Goal: Transaction & Acquisition: Obtain resource

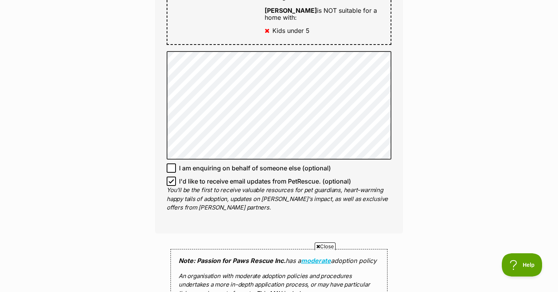
scroll to position [494, 0]
click at [174, 176] on input "I'd like to receive email updates from PetRescue. (optional)" at bounding box center [171, 180] width 9 height 9
checkbox input "false"
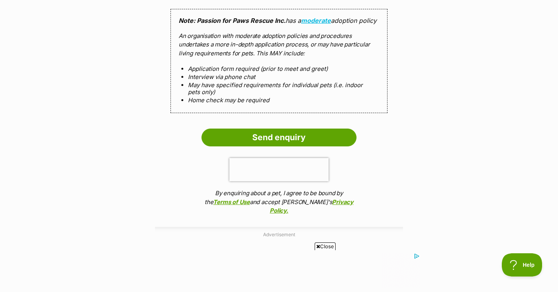
scroll to position [1234, 0]
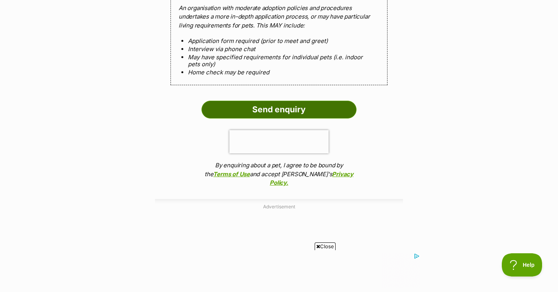
click at [283, 104] on input "Send enquiry" at bounding box center [279, 110] width 155 height 18
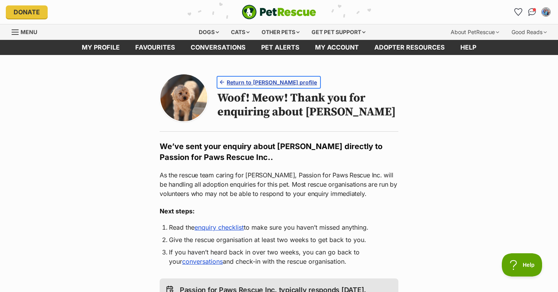
click at [263, 81] on span "Return to Quinn's profile" at bounding box center [272, 82] width 90 height 8
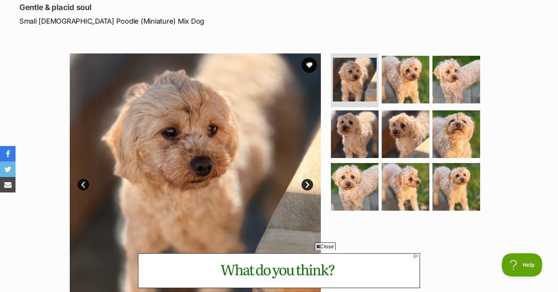
scroll to position [140, 0]
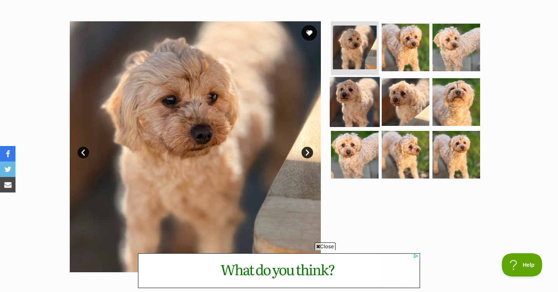
click at [351, 109] on img at bounding box center [355, 102] width 50 height 50
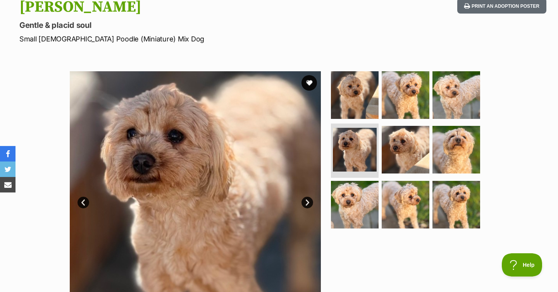
scroll to position [0, 0]
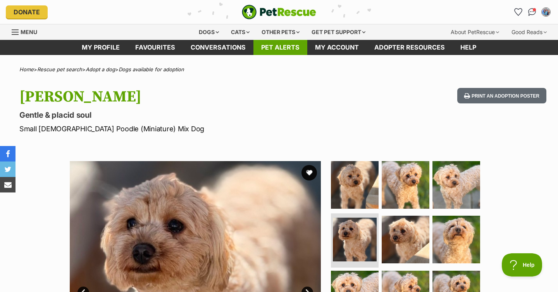
click at [269, 45] on link "Pet alerts" at bounding box center [281, 47] width 54 height 15
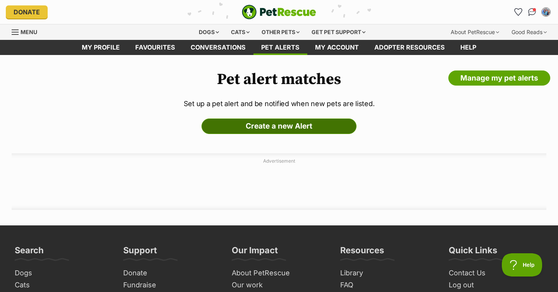
click at [268, 124] on link "Create a new Alert" at bounding box center [279, 127] width 155 height 16
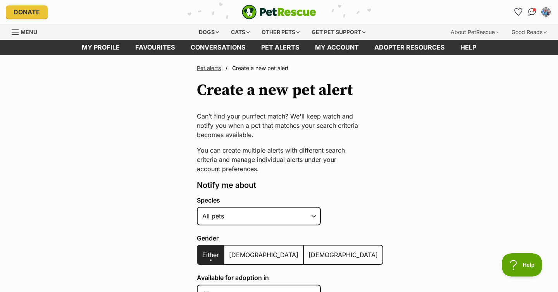
scroll to position [101, 0]
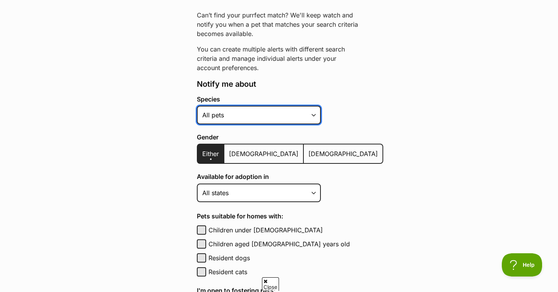
click at [299, 123] on select "Alpaca Bird Cat Chicken Cow Dog Donkey Duck Ferret Fish Goat Goose Guinea Fowl …" at bounding box center [259, 115] width 124 height 19
select select "1"
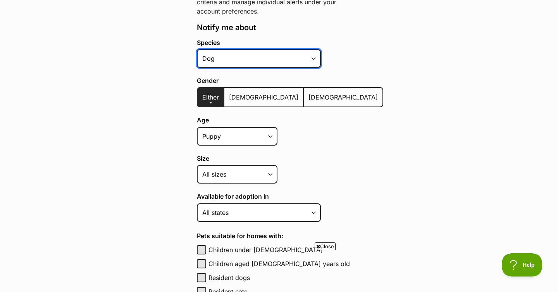
scroll to position [203, 0]
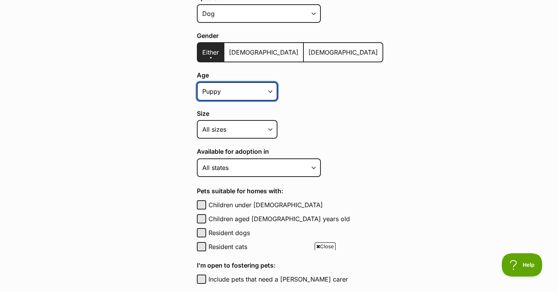
click at [266, 92] on select "Puppy Adult Senior All ages" at bounding box center [237, 91] width 81 height 19
select select "adult"
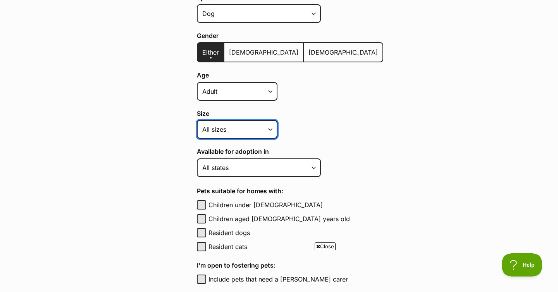
click at [263, 128] on select "Small Medium Large All sizes" at bounding box center [237, 129] width 81 height 19
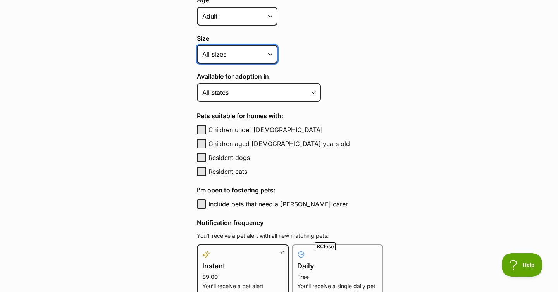
scroll to position [283, 0]
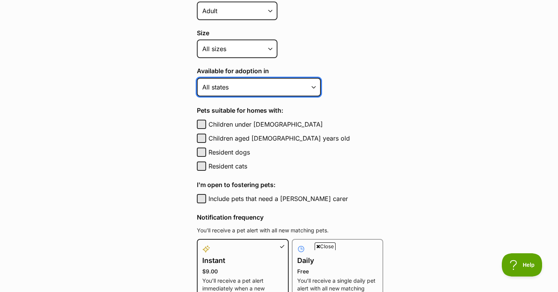
click at [305, 85] on select "Australian Capital Territory New South Wales Northern Territory Queensland Sout…" at bounding box center [259, 87] width 124 height 19
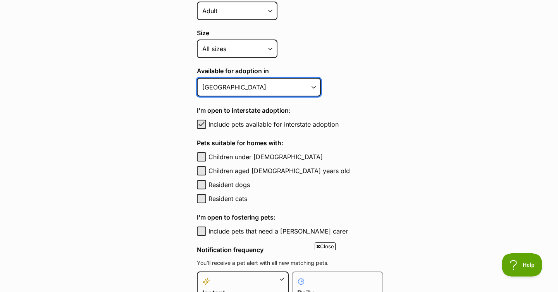
click at [304, 83] on select "Australian Capital Territory New South Wales Northern Territory Queensland Sout…" at bounding box center [259, 87] width 124 height 19
select select "2"
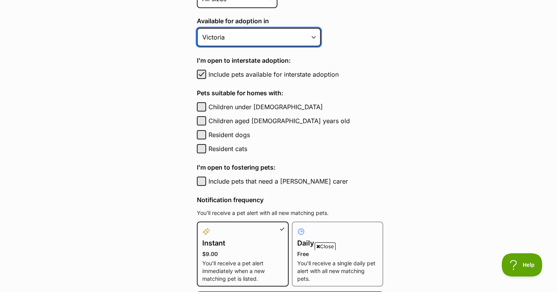
scroll to position [338, 0]
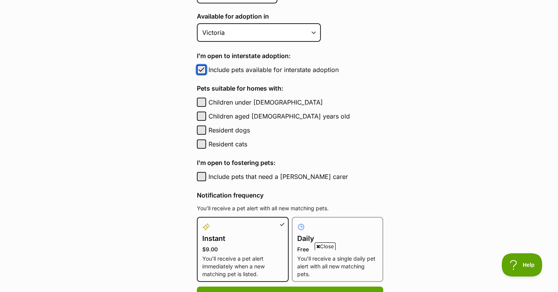
click at [201, 69] on span "button" at bounding box center [202, 69] width 8 height 9
checkbox input "false"
click at [200, 116] on button "Children aged 6 to 12 years old" at bounding box center [201, 116] width 9 height 9
click at [342, 112] on label "Children aged 6 to 12 years old" at bounding box center [296, 116] width 175 height 9
click at [206, 112] on button "Children aged 6 to 12 years old" at bounding box center [201, 116] width 9 height 9
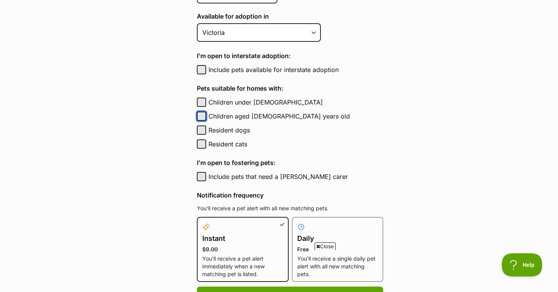
click at [203, 117] on button "Children aged 6 to 12 years old" at bounding box center [201, 116] width 9 height 9
checkbox input "true"
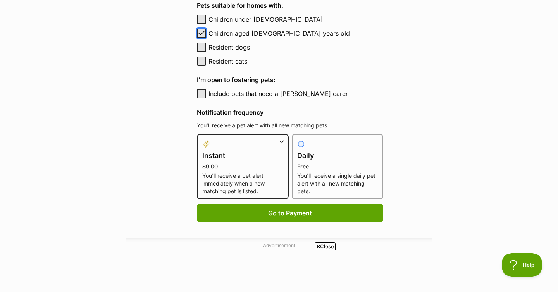
scroll to position [430, 0]
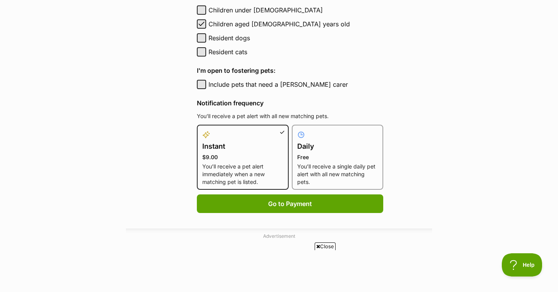
click at [316, 147] on h4 "Daily" at bounding box center [337, 146] width 81 height 11
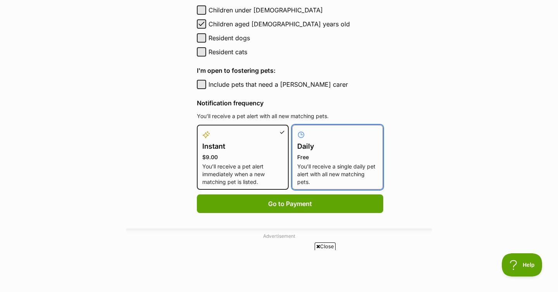
click at [297, 130] on input "Daily Free You’ll receive a single daily pet alert with all new matching pets." at bounding box center [297, 130] width 0 height 0
radio input "true"
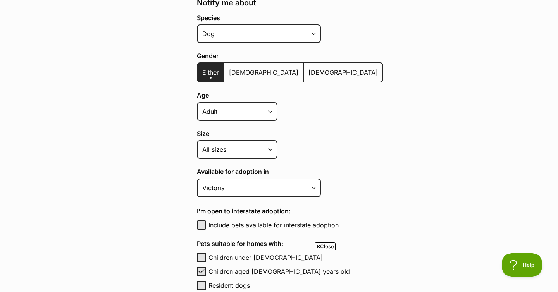
scroll to position [0, 0]
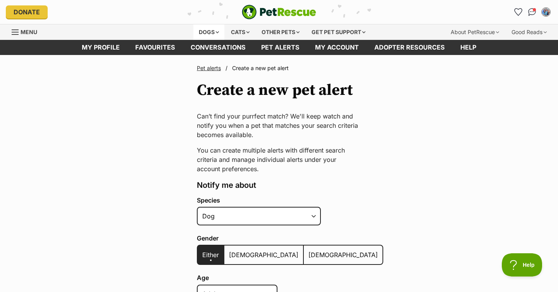
click at [201, 29] on div "Dogs" at bounding box center [209, 32] width 31 height 16
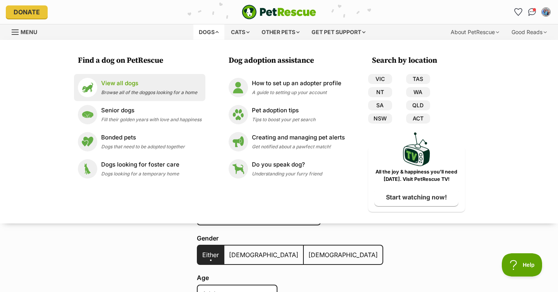
click at [116, 87] on p "View all dogs" at bounding box center [149, 83] width 96 height 9
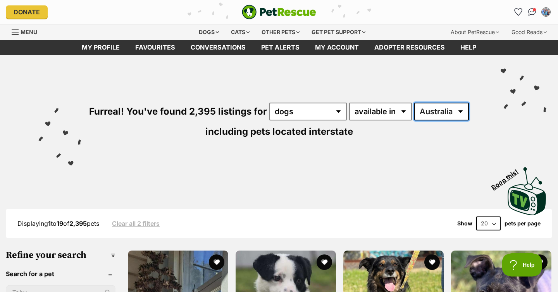
click at [432, 112] on select "[GEOGRAPHIC_DATA] [GEOGRAPHIC_DATA] [GEOGRAPHIC_DATA] [GEOGRAPHIC_DATA] [GEOGRA…" at bounding box center [442, 112] width 55 height 18
select select "VIC"
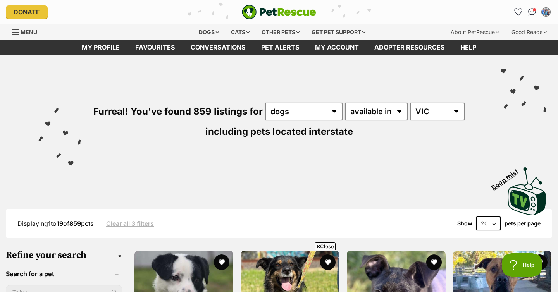
scroll to position [140, 0]
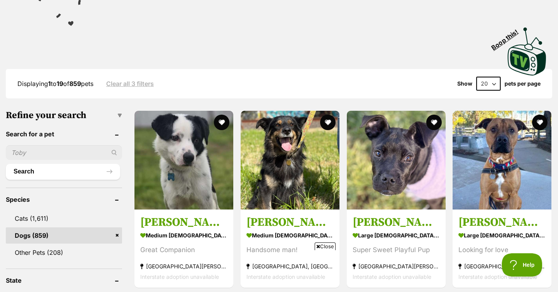
click at [36, 153] on input "text" at bounding box center [64, 152] width 116 height 15
type input "milo"
click at [43, 166] on button "Search" at bounding box center [63, 172] width 114 height 16
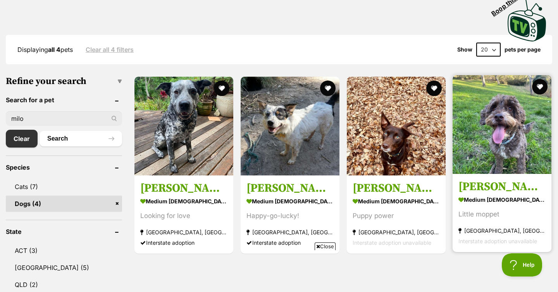
click at [517, 132] on img at bounding box center [502, 124] width 99 height 99
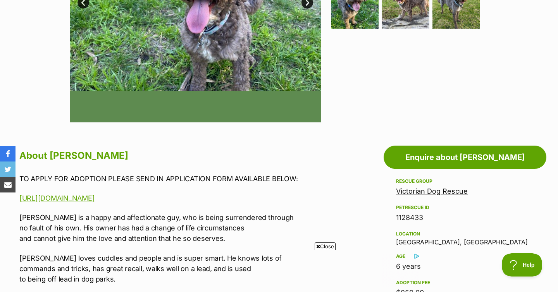
scroll to position [295, 0]
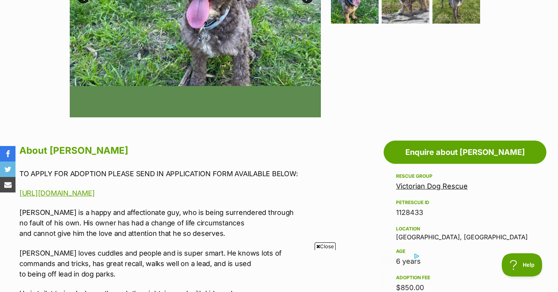
click at [424, 187] on link "Victorian Dog Rescue" at bounding box center [432, 186] width 72 height 8
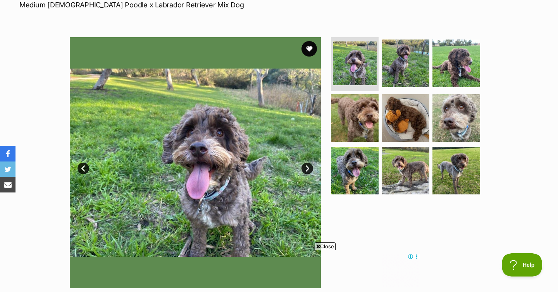
scroll to position [0, 0]
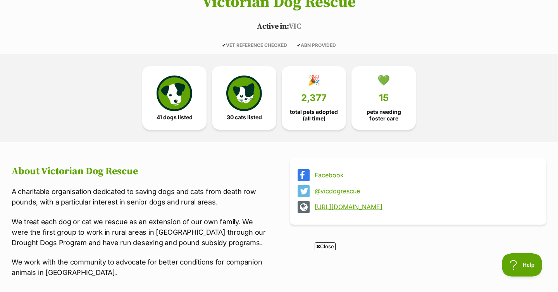
scroll to position [177, 0]
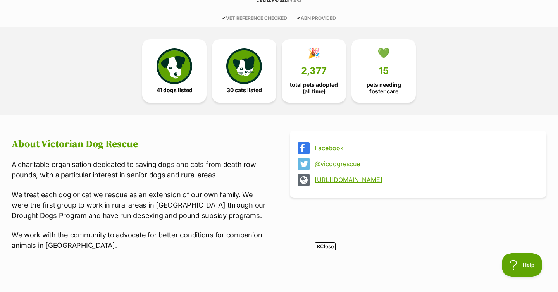
click at [347, 179] on link "http://www.victoriandogrescue.org.au" at bounding box center [425, 179] width 221 height 7
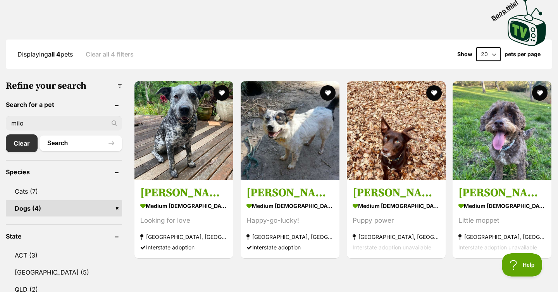
click at [38, 126] on input "milo" at bounding box center [64, 123] width 116 height 15
type input "quinn"
click at [40, 136] on button "Search" at bounding box center [81, 144] width 83 height 16
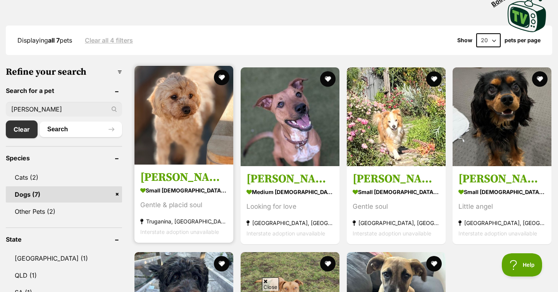
click at [180, 129] on img at bounding box center [184, 115] width 99 height 99
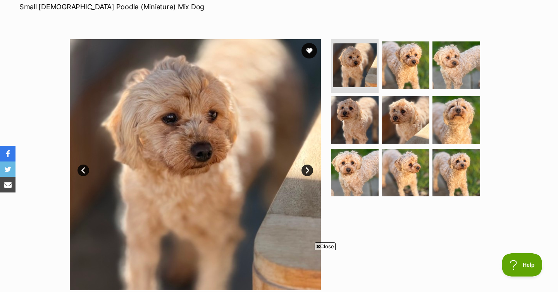
scroll to position [120, 0]
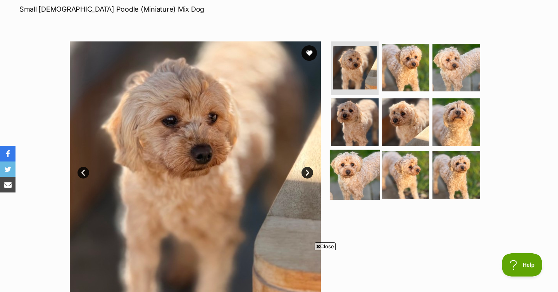
click at [349, 168] on img at bounding box center [355, 175] width 50 height 50
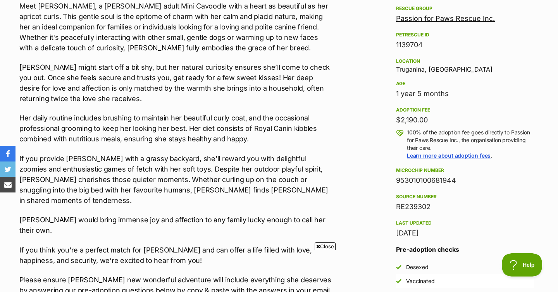
scroll to position [462, 0]
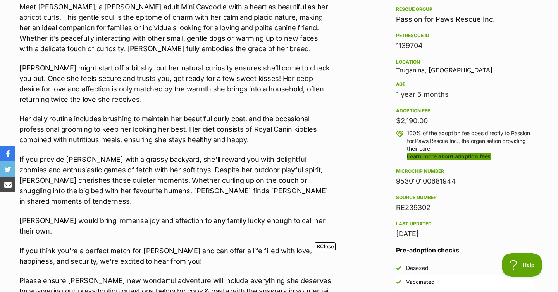
click at [452, 155] on link "Learn more about adoption fees" at bounding box center [449, 156] width 84 height 7
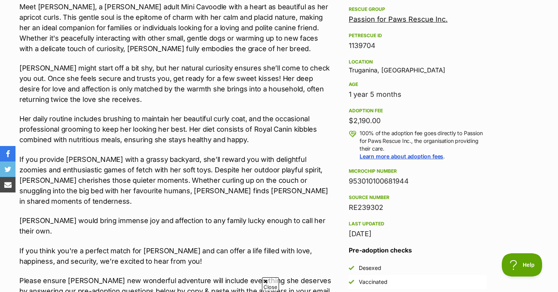
click at [341, 123] on aside "Rescue group Passion for Paws Rescue Inc. PetRescue ID 1139704 Location [GEOGRA…" at bounding box center [418, 178] width 163 height 347
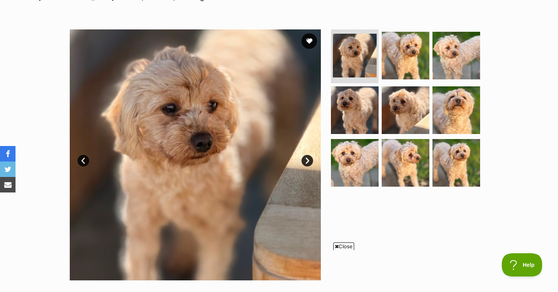
scroll to position [134, 0]
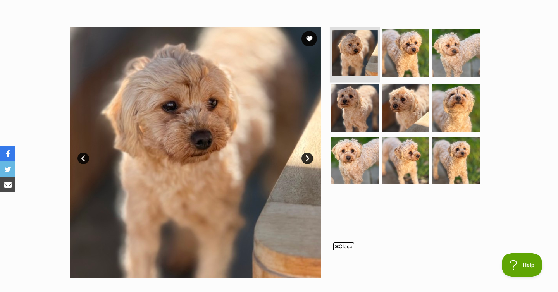
click at [362, 54] on img at bounding box center [355, 53] width 46 height 46
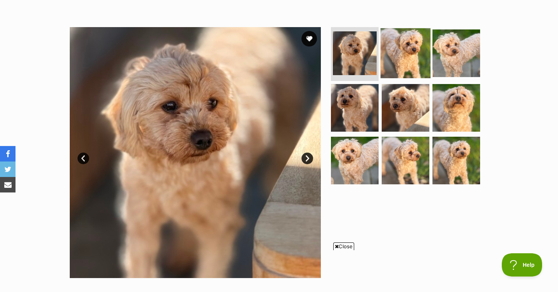
click at [398, 53] on img at bounding box center [406, 53] width 50 height 50
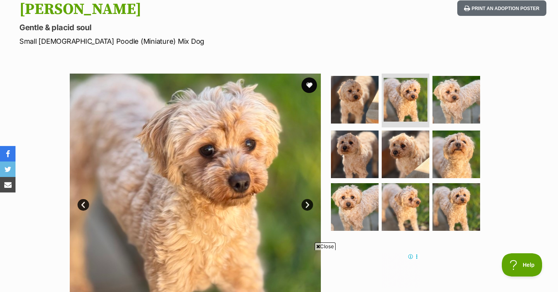
scroll to position [88, 0]
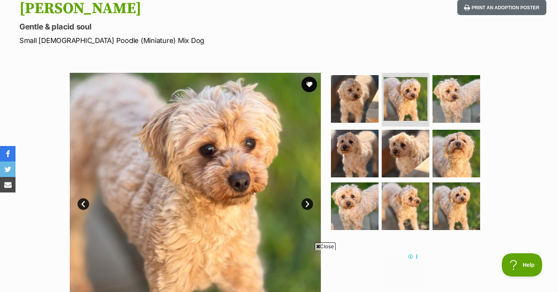
click at [325, 247] on span "Close" at bounding box center [325, 247] width 21 height 8
